Goal: Task Accomplishment & Management: Manage account settings

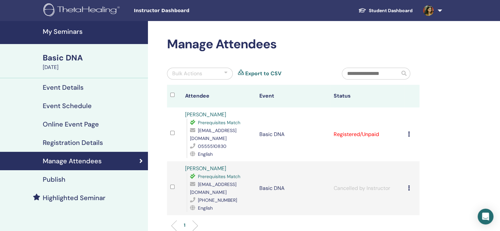
click at [410, 131] on icon at bounding box center [409, 133] width 2 height 5
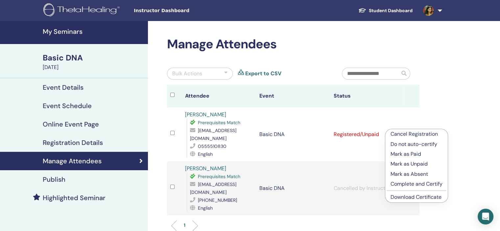
click at [208, 114] on link "[PERSON_NAME]" at bounding box center [205, 114] width 41 height 7
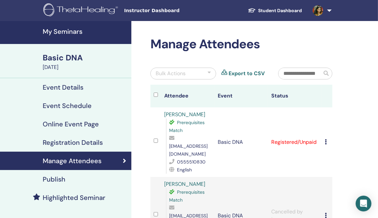
click at [327, 140] on icon at bounding box center [326, 141] width 2 height 5
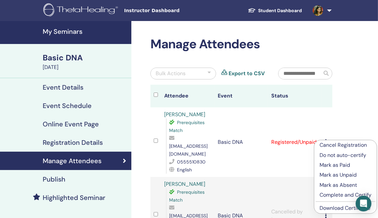
click at [328, 145] on p "Cancel Registration" at bounding box center [346, 145] width 52 height 8
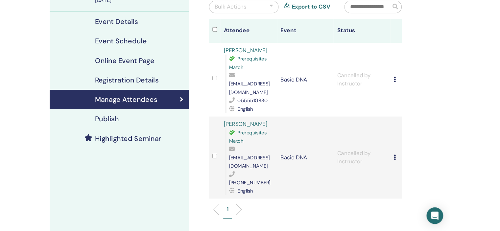
scroll to position [66, 0]
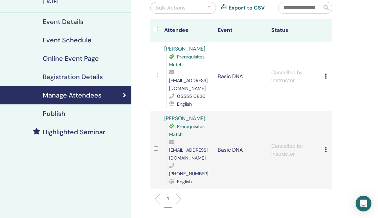
click at [182, 47] on link "Nesreen Alnjjar" at bounding box center [185, 48] width 41 height 7
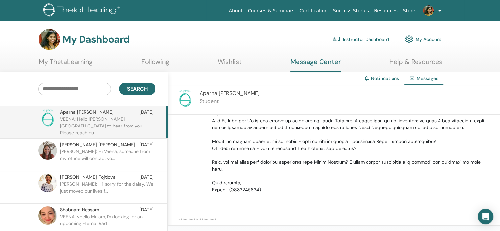
click at [111, 155] on p "[PERSON_NAME]: Hi Veena, someone from my office will contact yo..." at bounding box center [107, 158] width 95 height 20
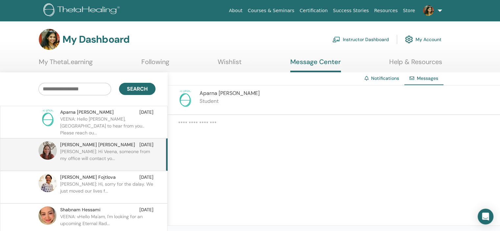
scroll to position [23, 0]
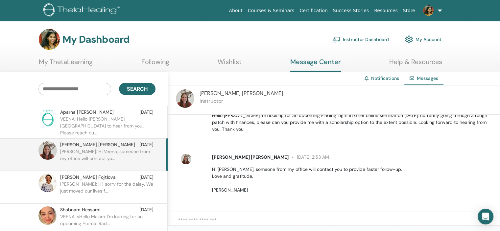
click at [119, 123] on p "VEENA: Hello [PERSON_NAME], [GEOGRAPHIC_DATA] to hear from you.. Please reach o…" at bounding box center [107, 126] width 95 height 20
